Goal: Information Seeking & Learning: Learn about a topic

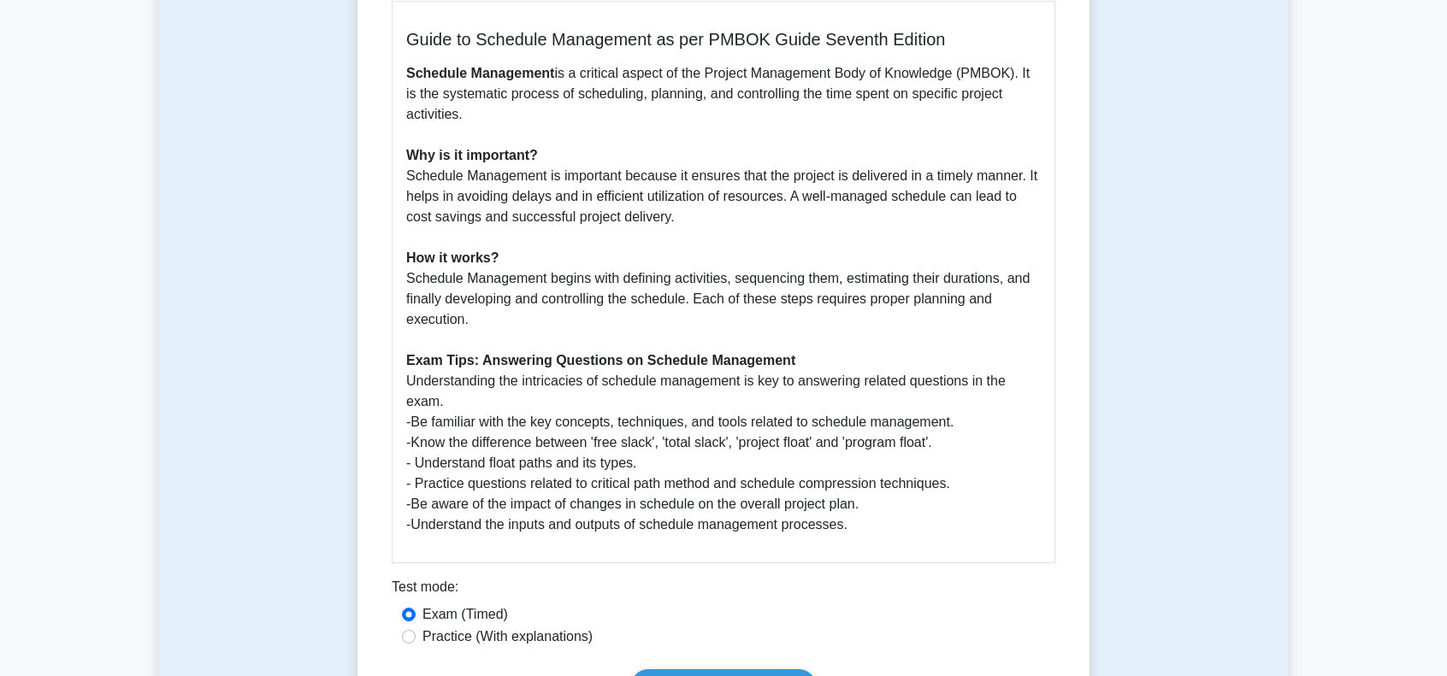
scroll to position [684, 0]
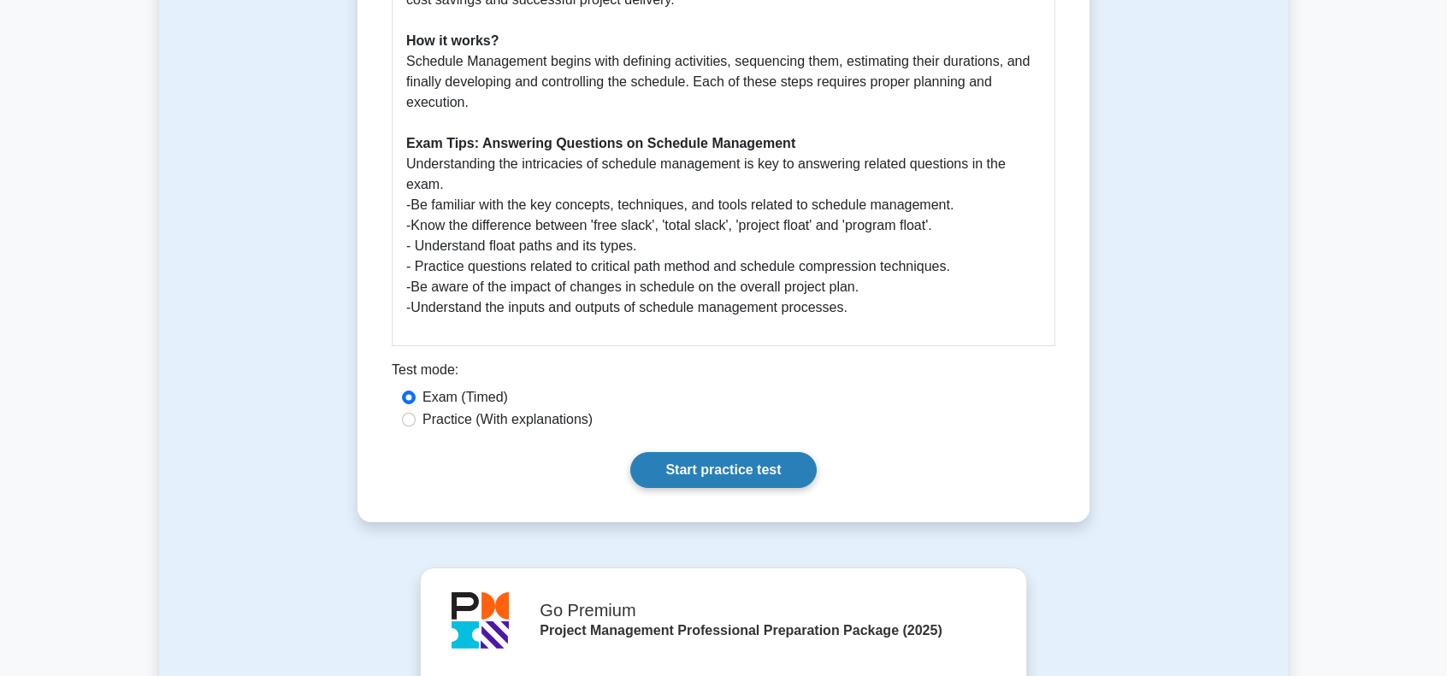
click at [682, 470] on link "Start practice test" at bounding box center [723, 470] width 186 height 36
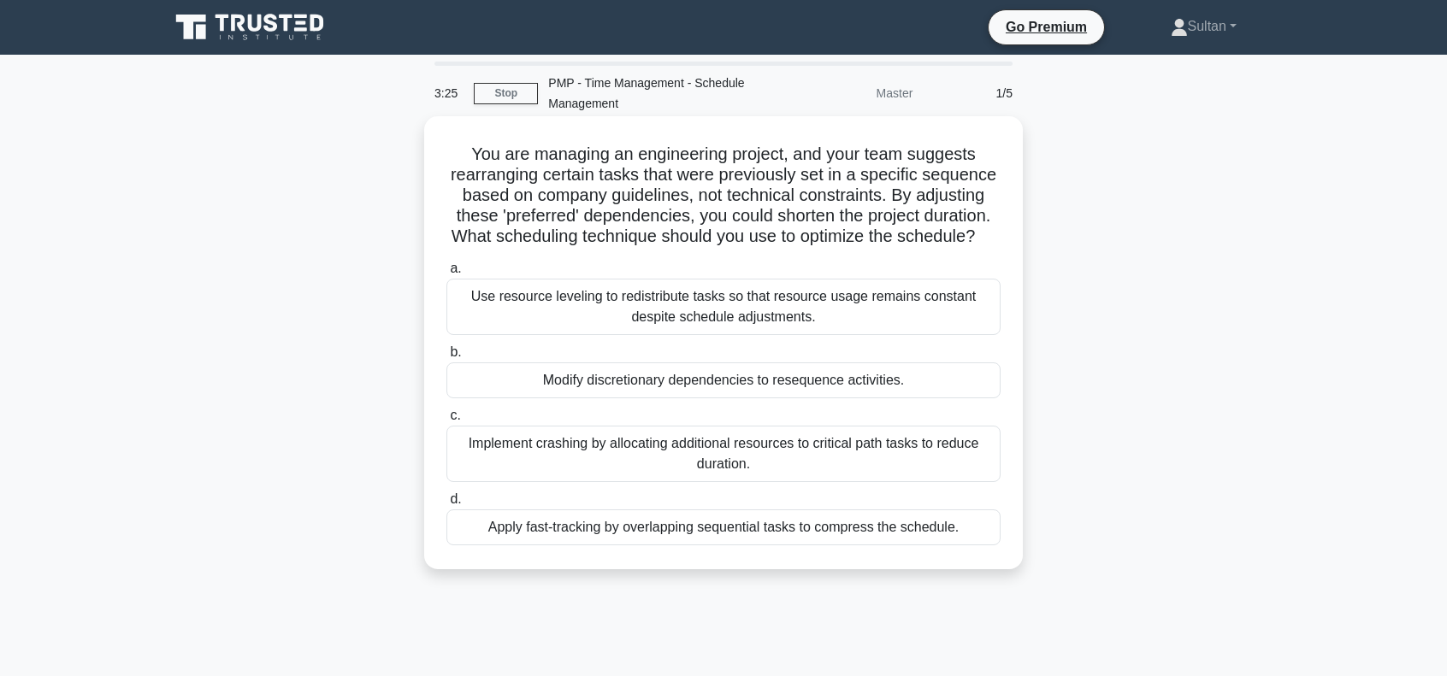
click at [728, 473] on div "Implement crashing by allocating additional resources to critical path tasks to…" at bounding box center [723, 454] width 554 height 56
click at [446, 422] on input "c. Implement crashing by allocating additional resources to critical path tasks…" at bounding box center [446, 415] width 0 height 11
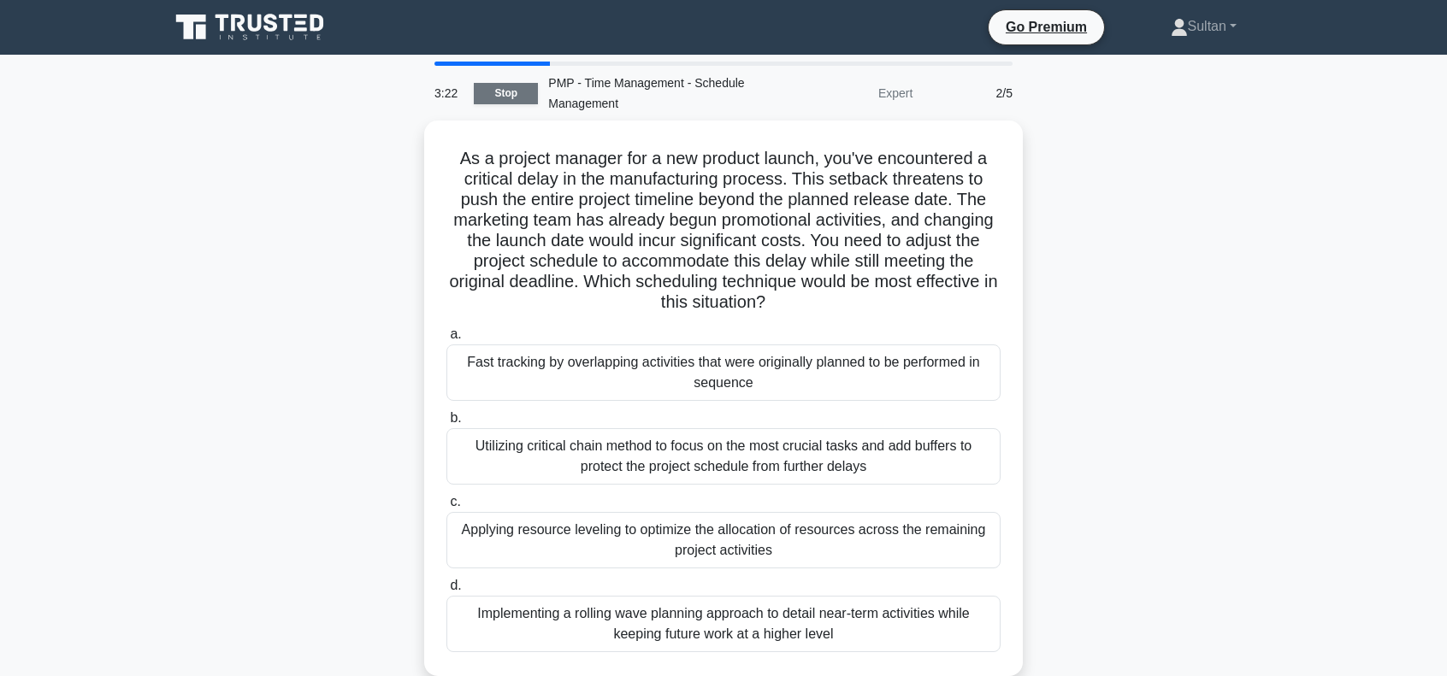
click at [523, 86] on link "Stop" at bounding box center [506, 93] width 64 height 21
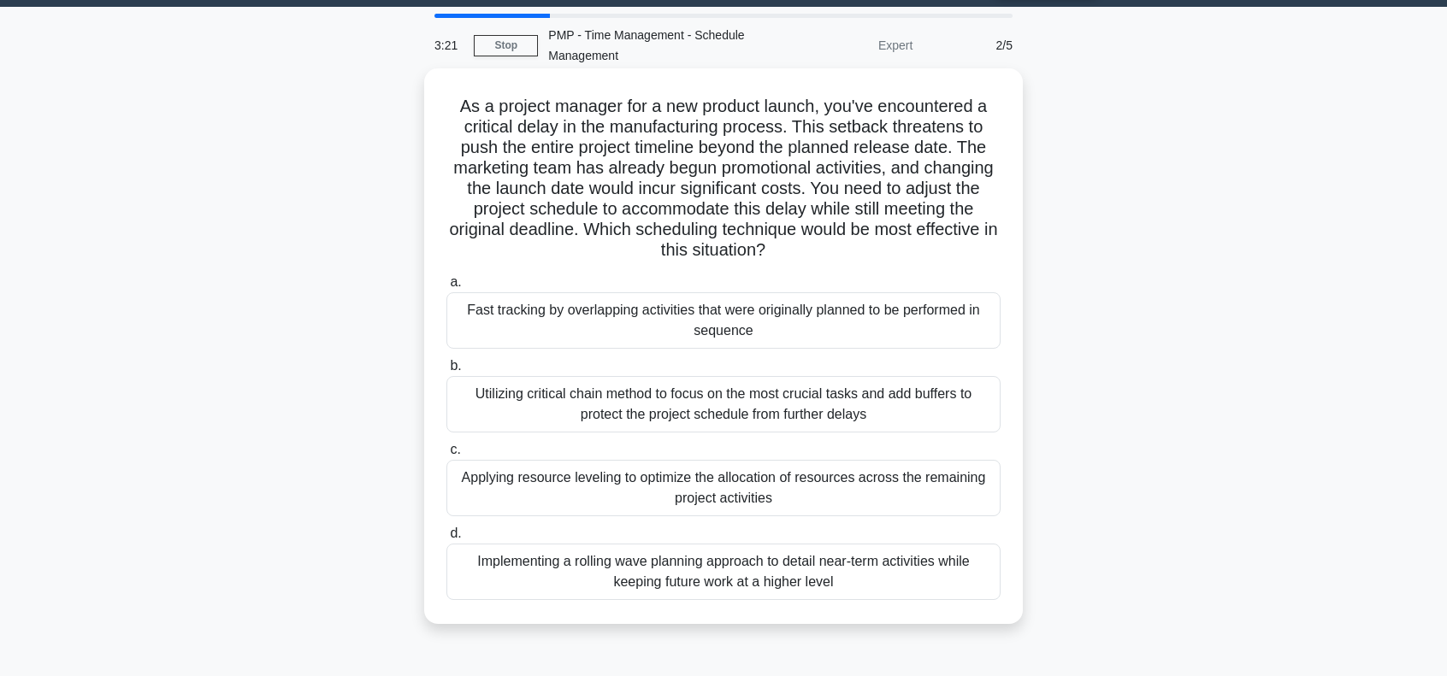
scroll to position [221, 0]
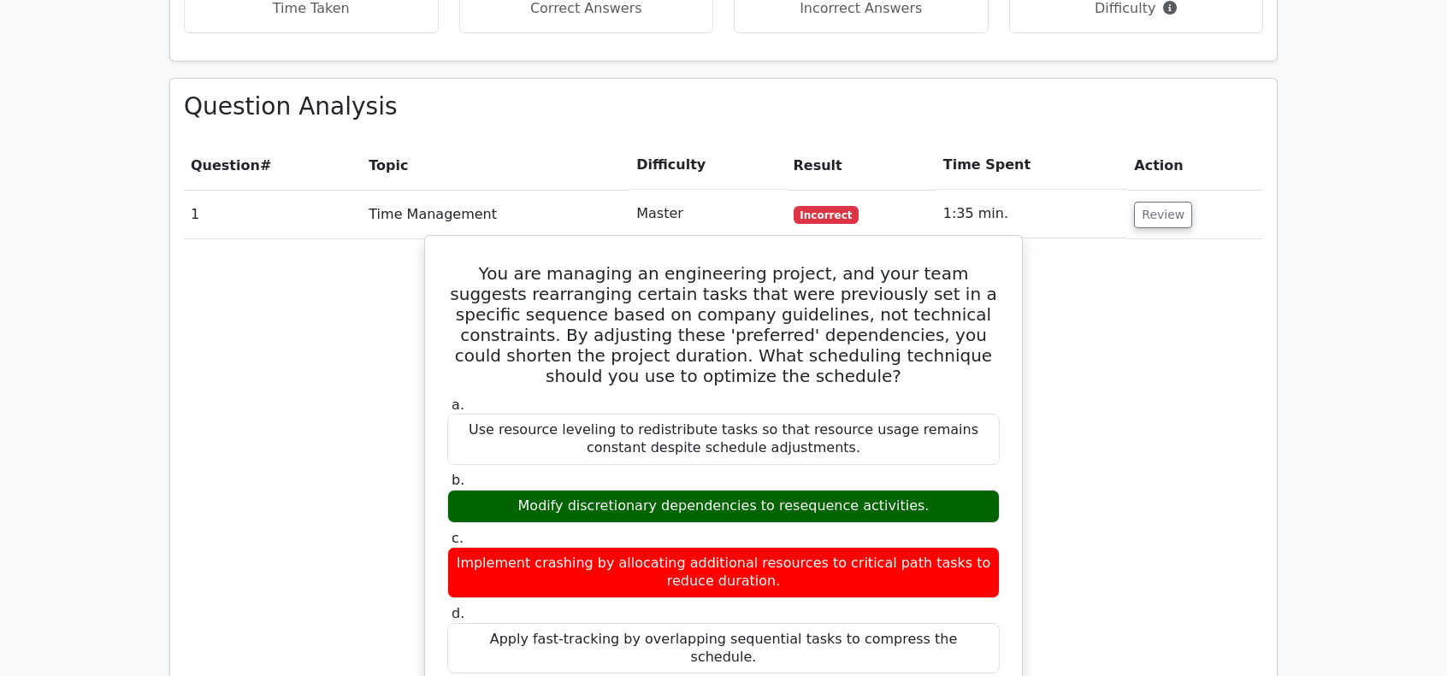
scroll to position [1197, 0]
